Goal: Check status: Check status

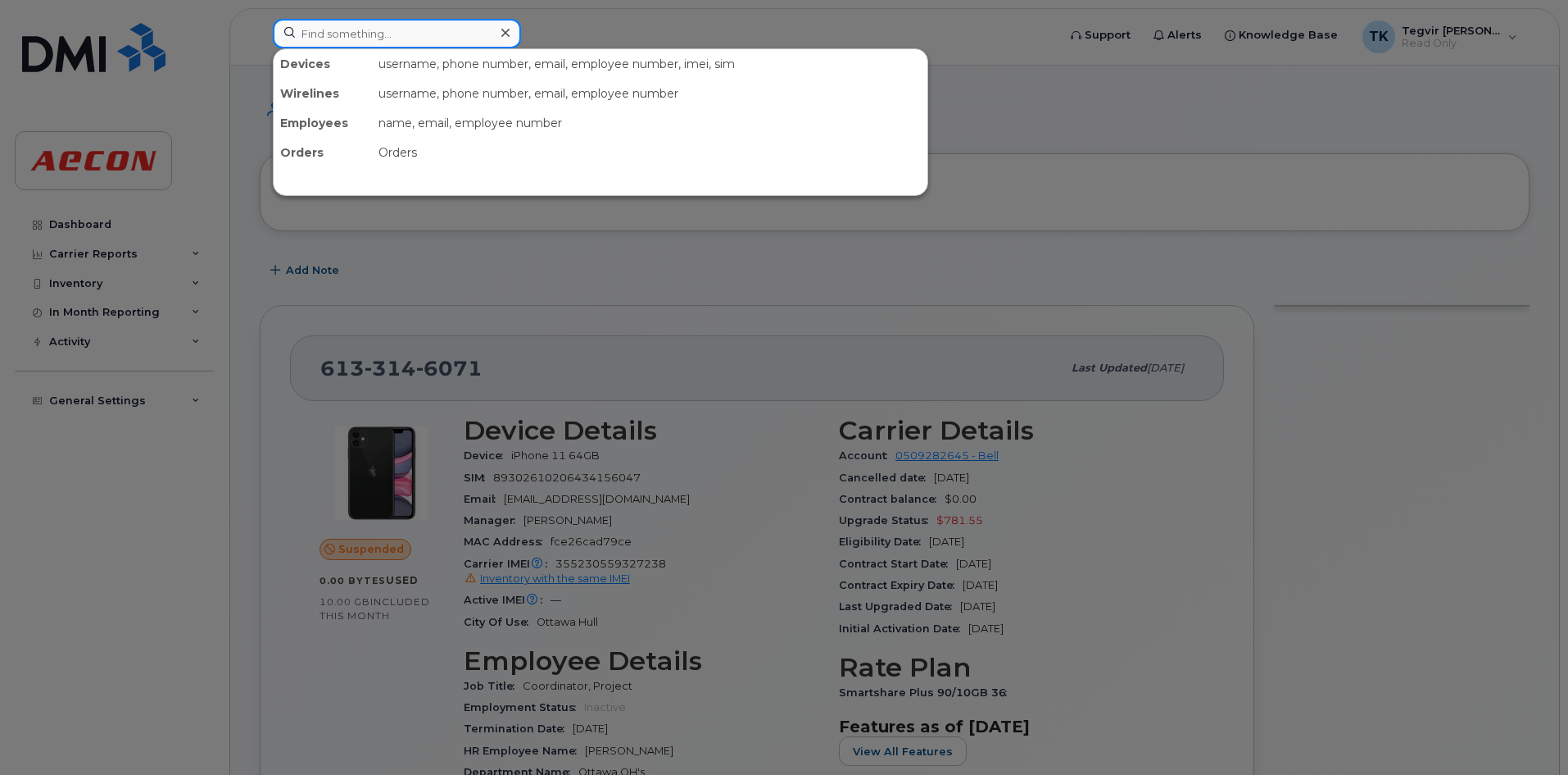
click at [416, 28] on input at bounding box center [397, 34] width 248 height 30
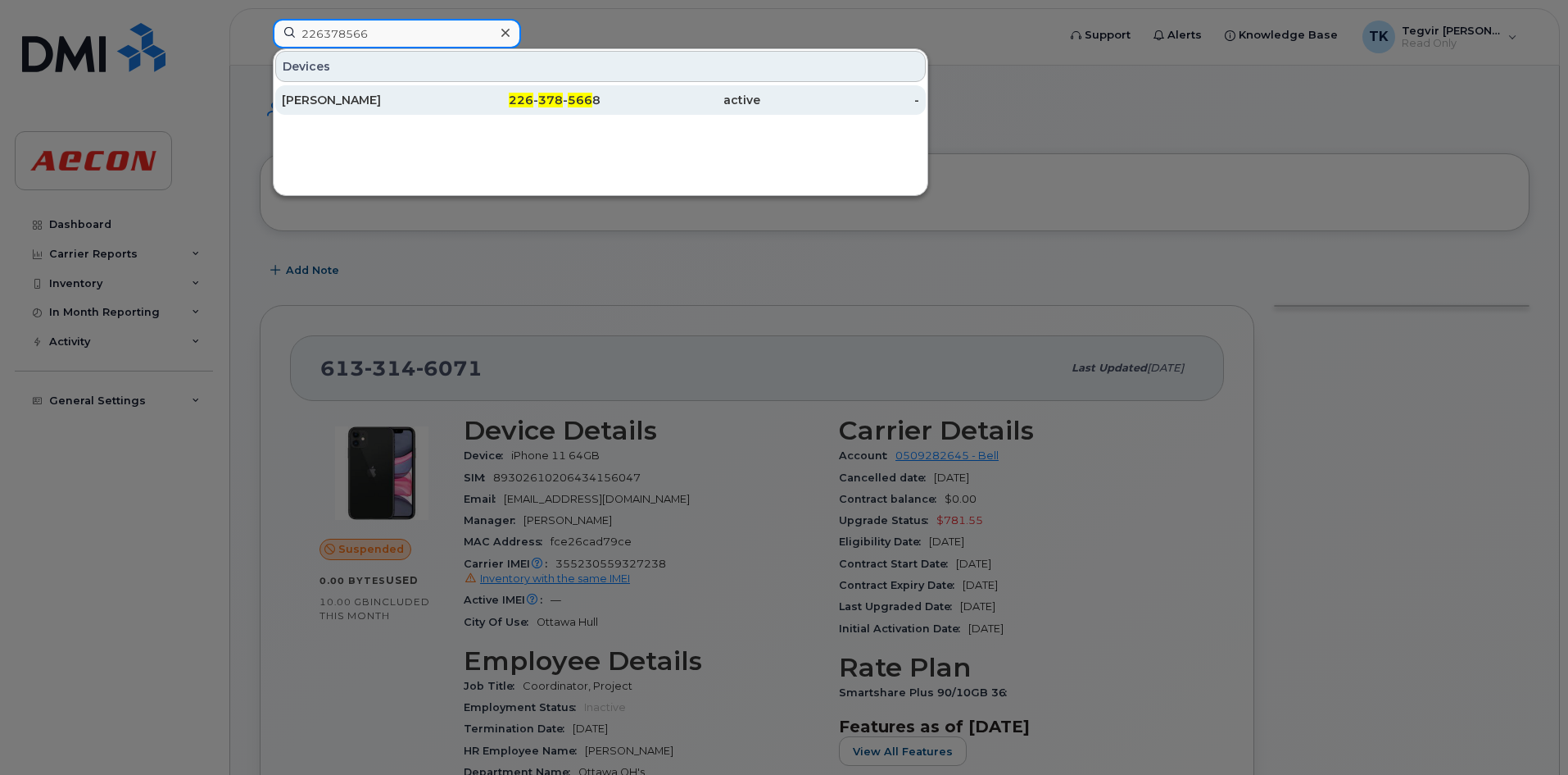
type input "226378566"
click at [540, 95] on span "378" at bounding box center [550, 100] width 25 height 15
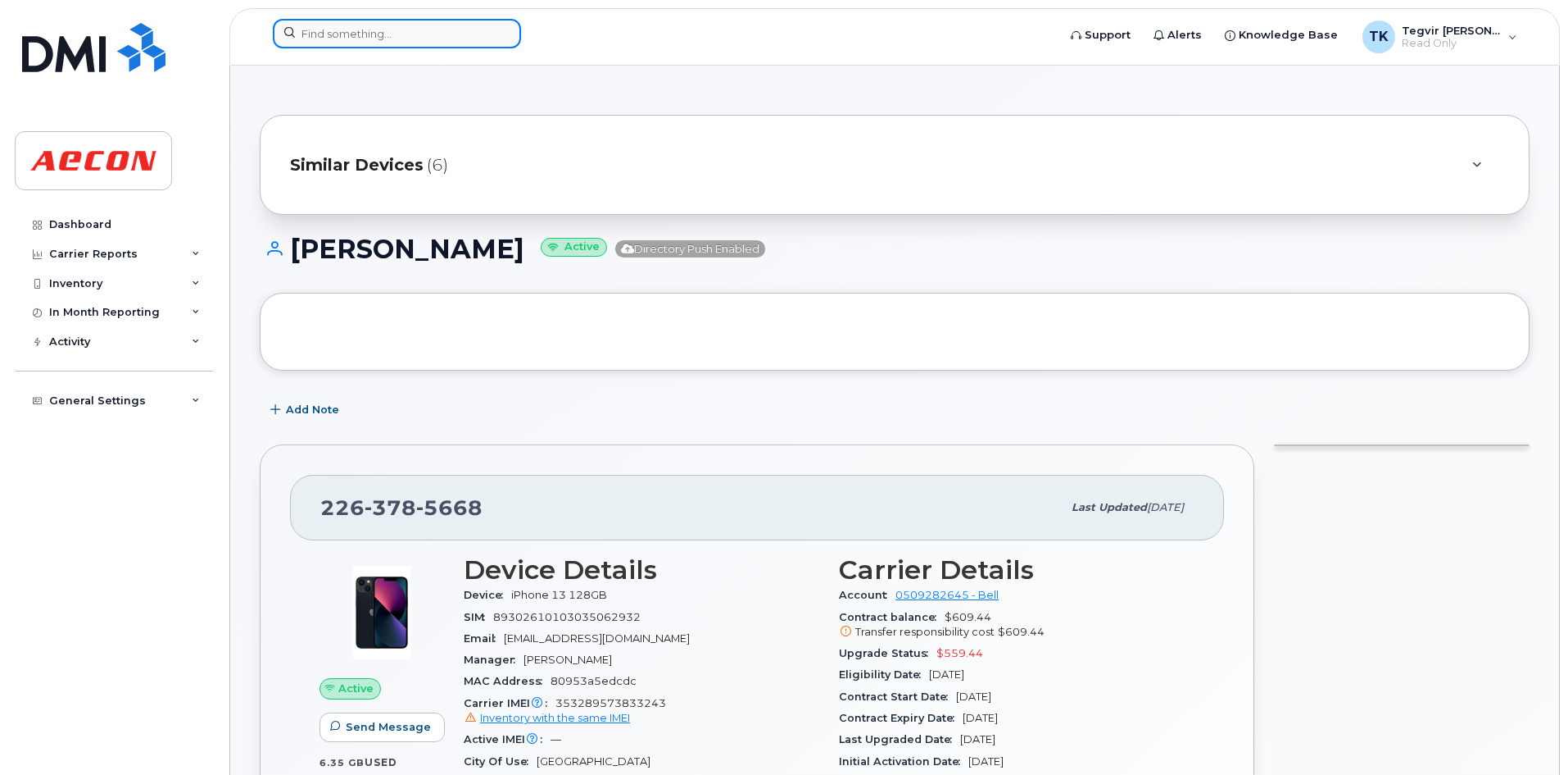
click at [423, 36] on input at bounding box center [397, 34] width 248 height 30
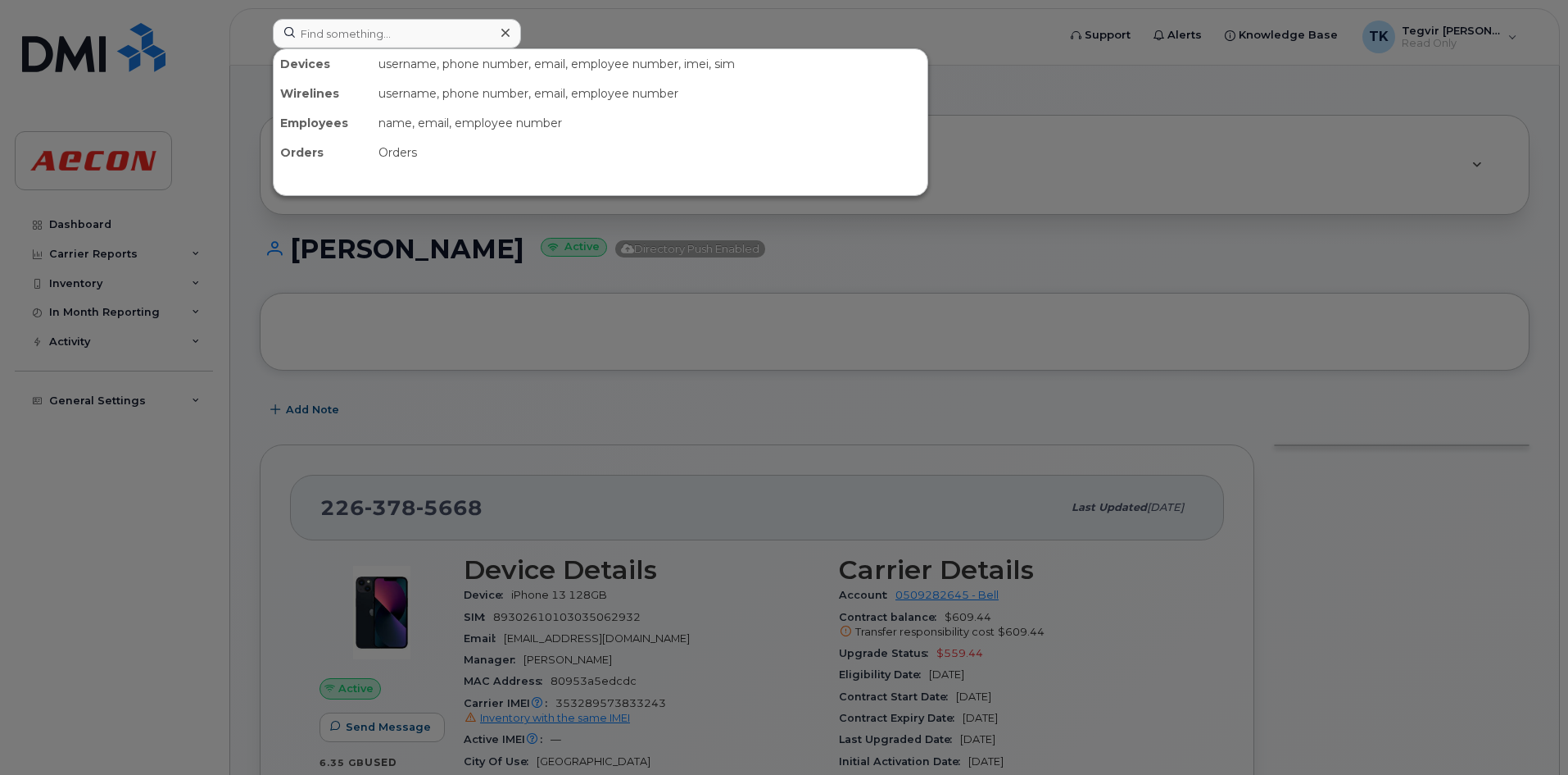
click at [1060, 622] on div at bounding box center [784, 387] width 1568 height 775
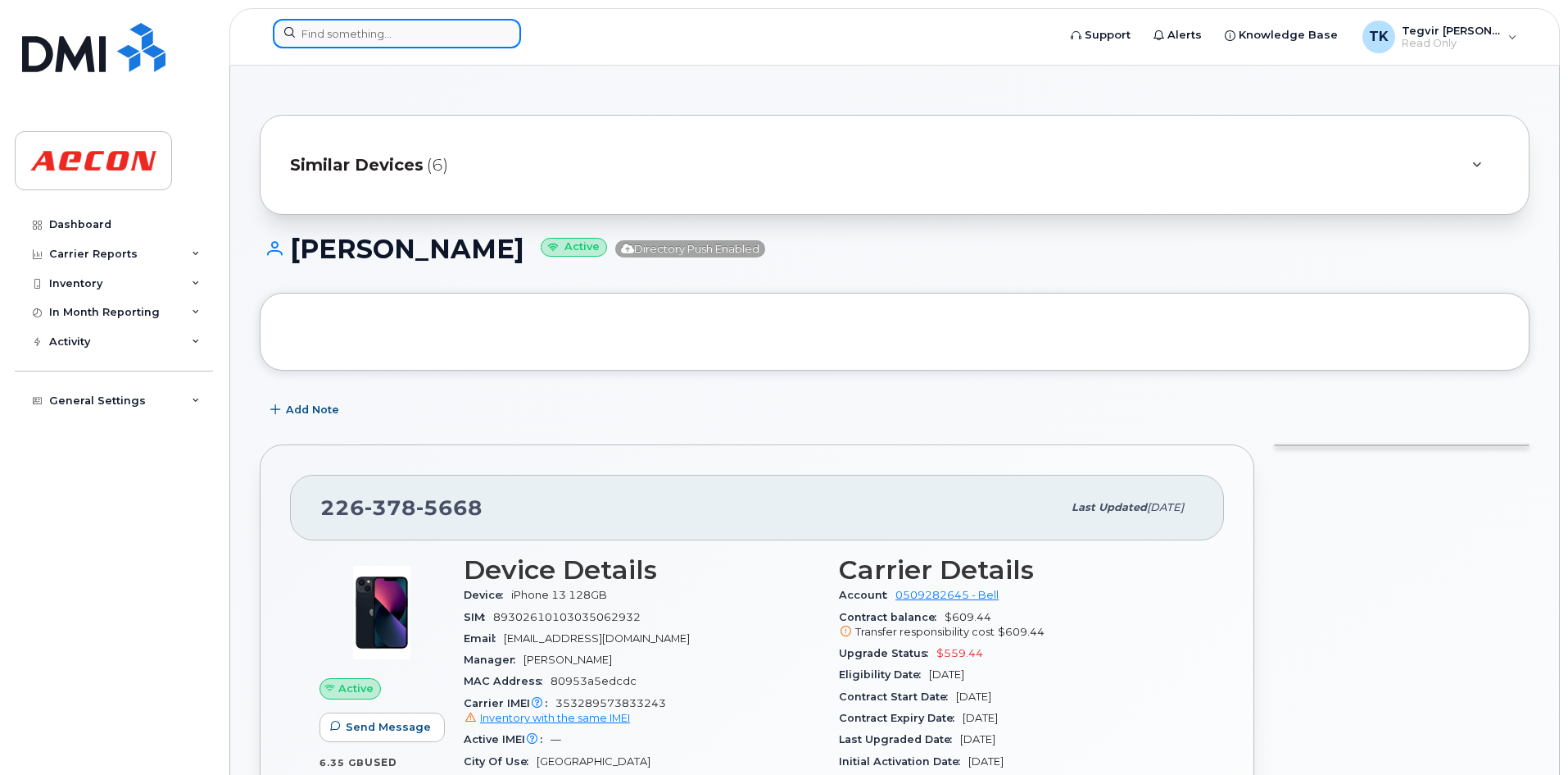
click at [320, 22] on input at bounding box center [397, 34] width 248 height 30
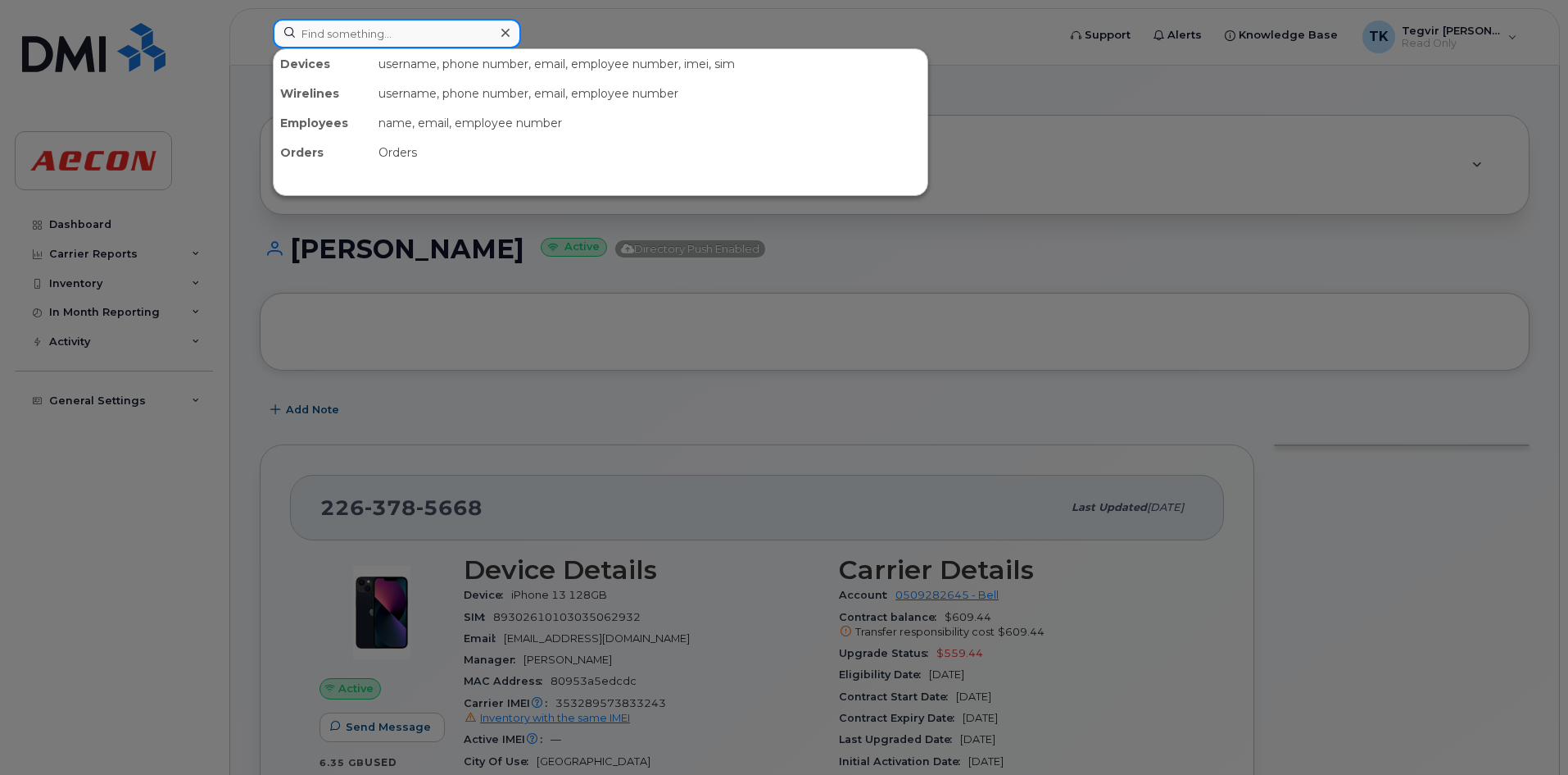
click at [436, 40] on input at bounding box center [397, 34] width 248 height 30
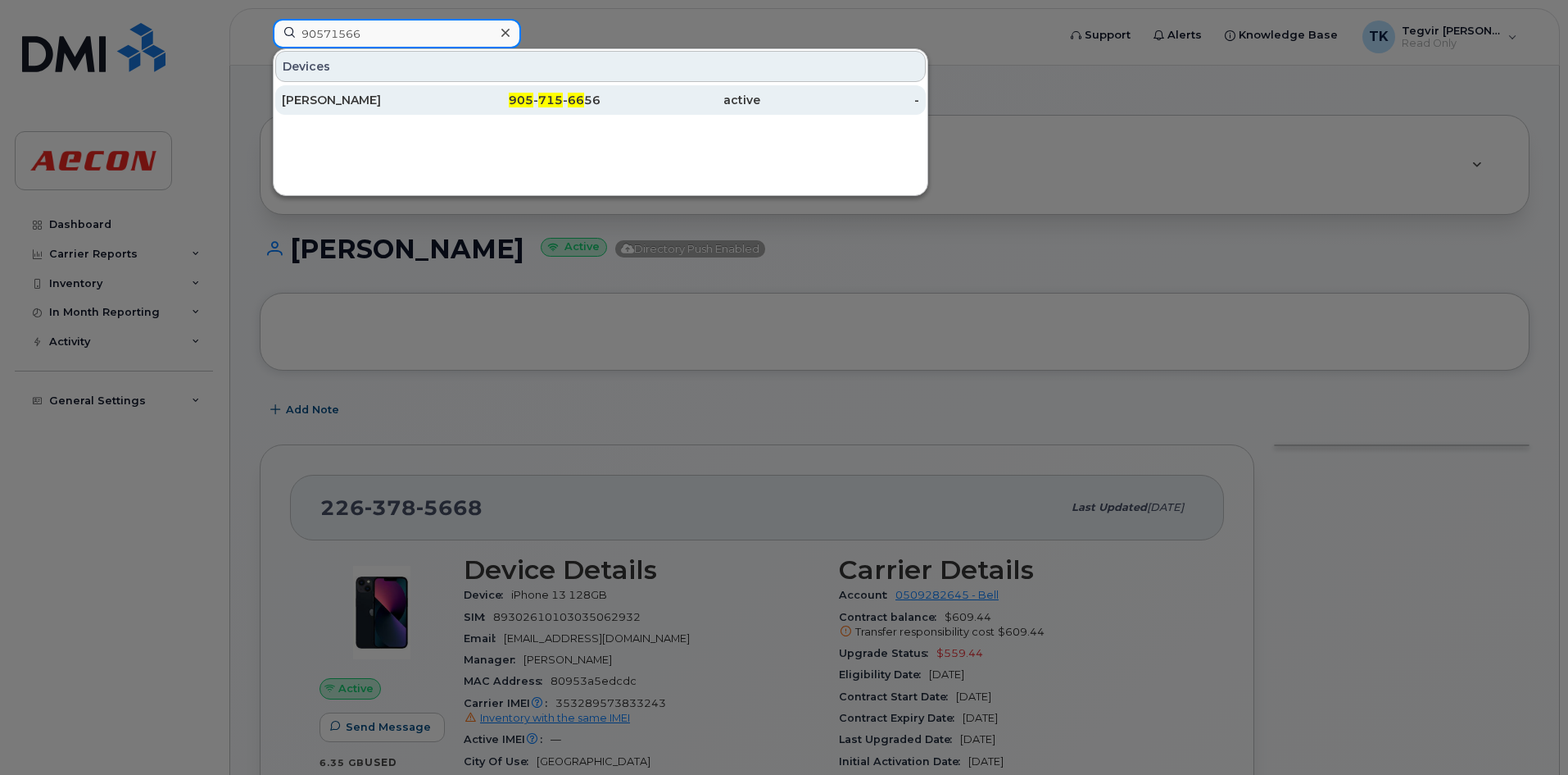
type input "90571566"
click at [440, 111] on div "Stephen Coleman" at bounding box center [361, 100] width 160 height 30
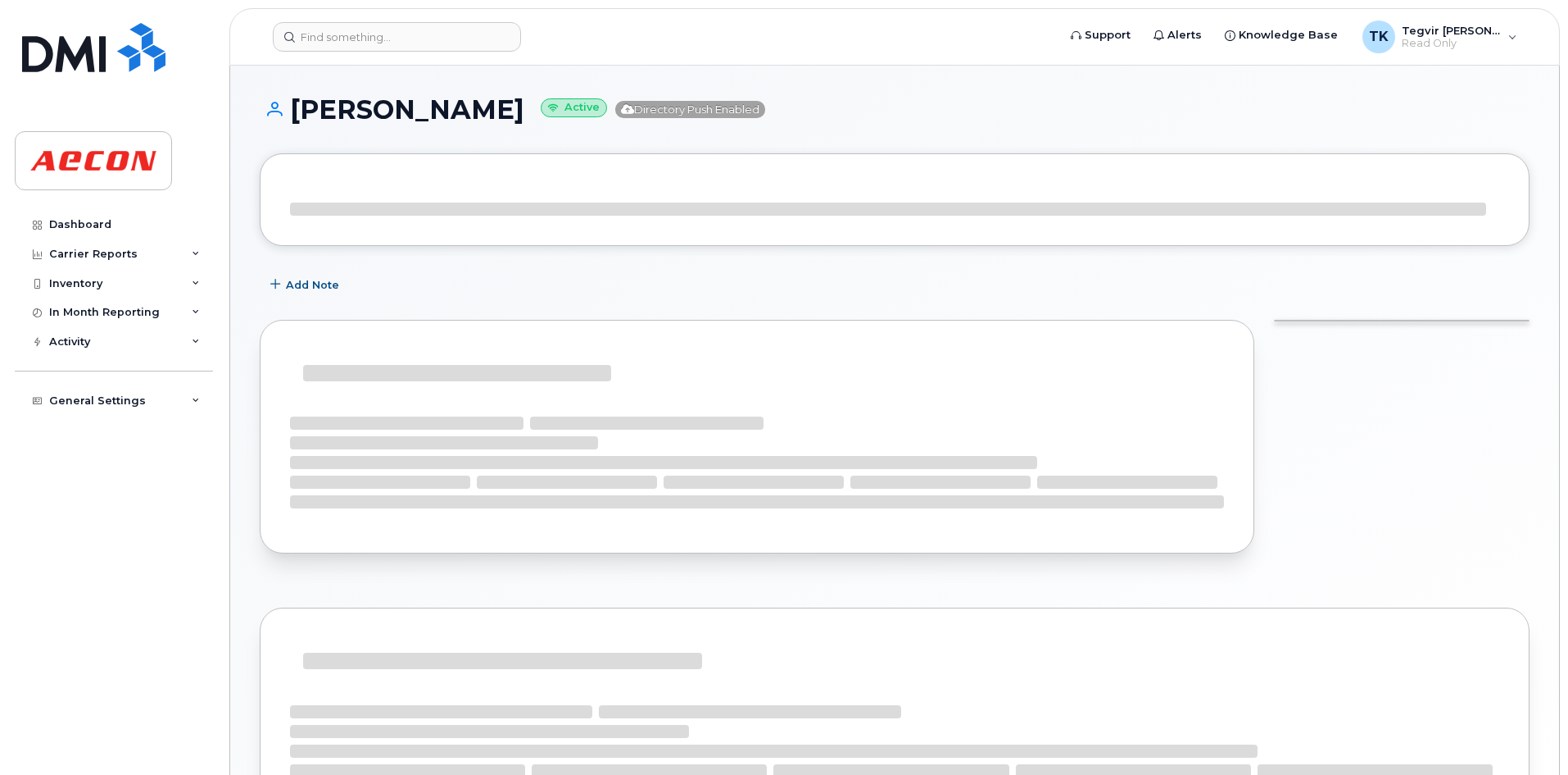
click at [625, 458] on div at bounding box center [664, 463] width 747 height 13
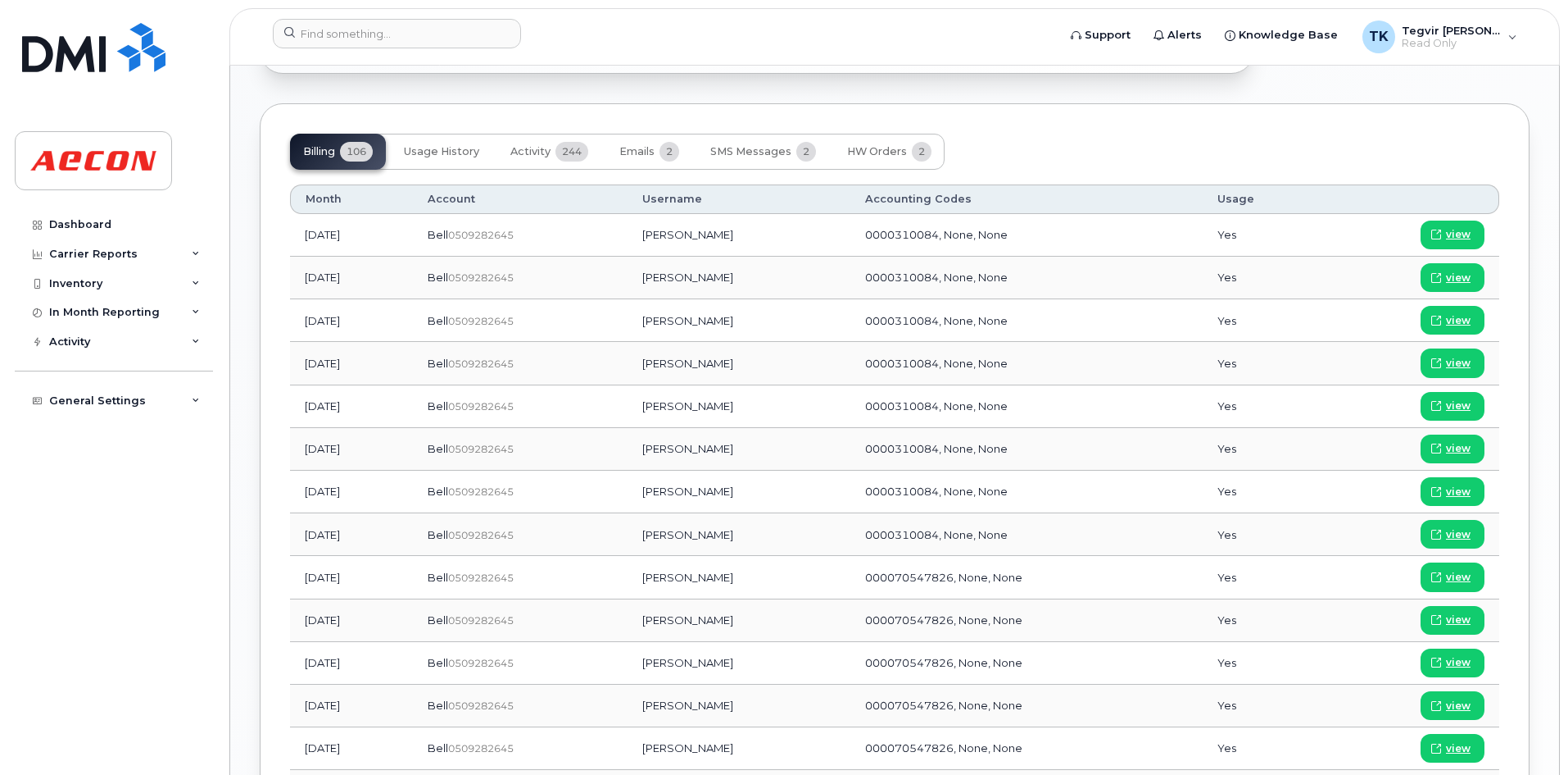
scroll to position [1099, 0]
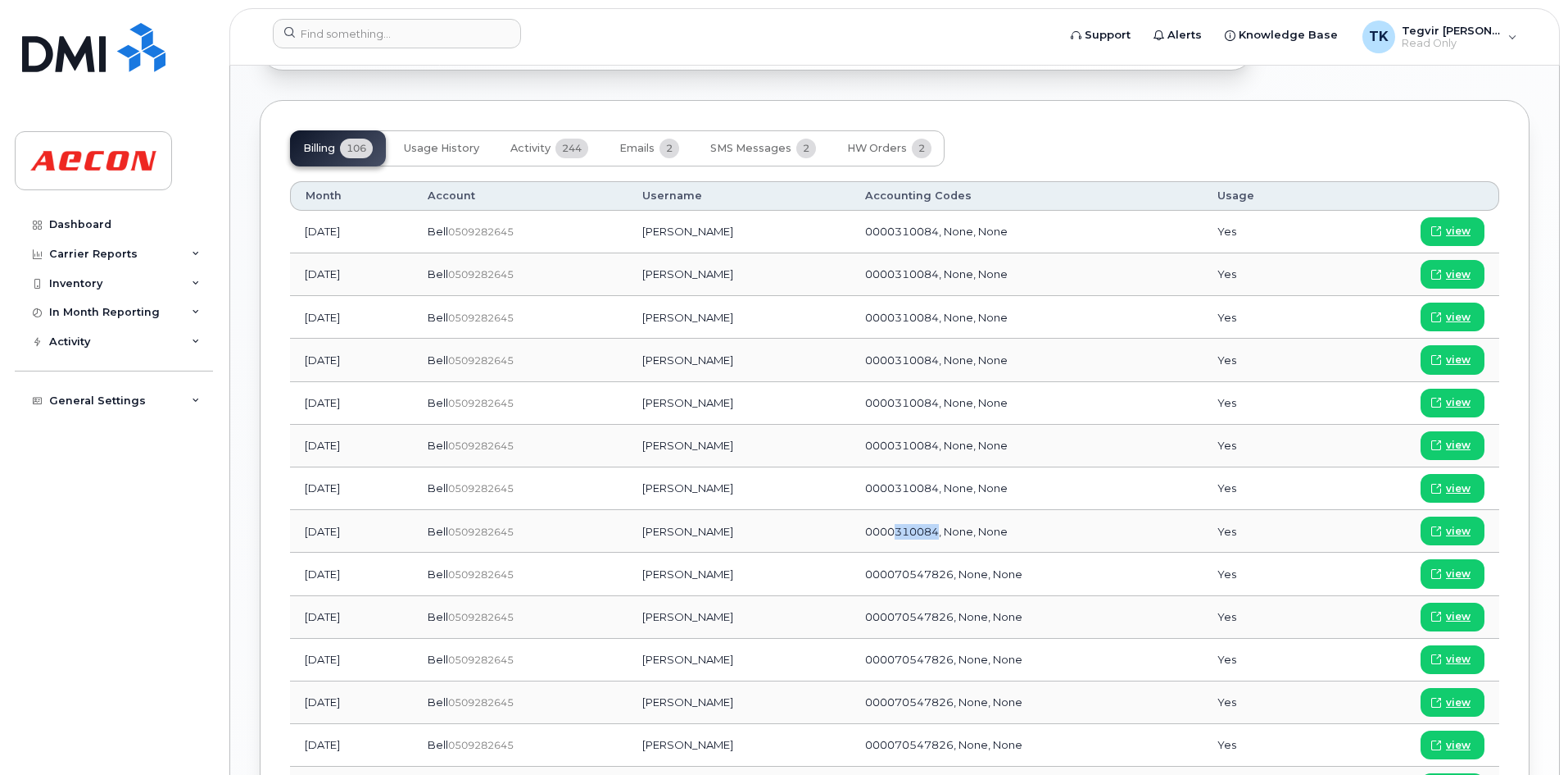
drag, startPoint x: 925, startPoint y: 535, endPoint x: 968, endPoint y: 542, distance: 43.6
click at [968, 542] on td "0000310084, None, None" at bounding box center [1026, 531] width 352 height 43
click at [1061, 116] on div "Billing 106 Usage History Activity 244 Emails 2 SMS Messages 2 HW Orders 2 Mont…" at bounding box center [894, 734] width 1270 height 1268
